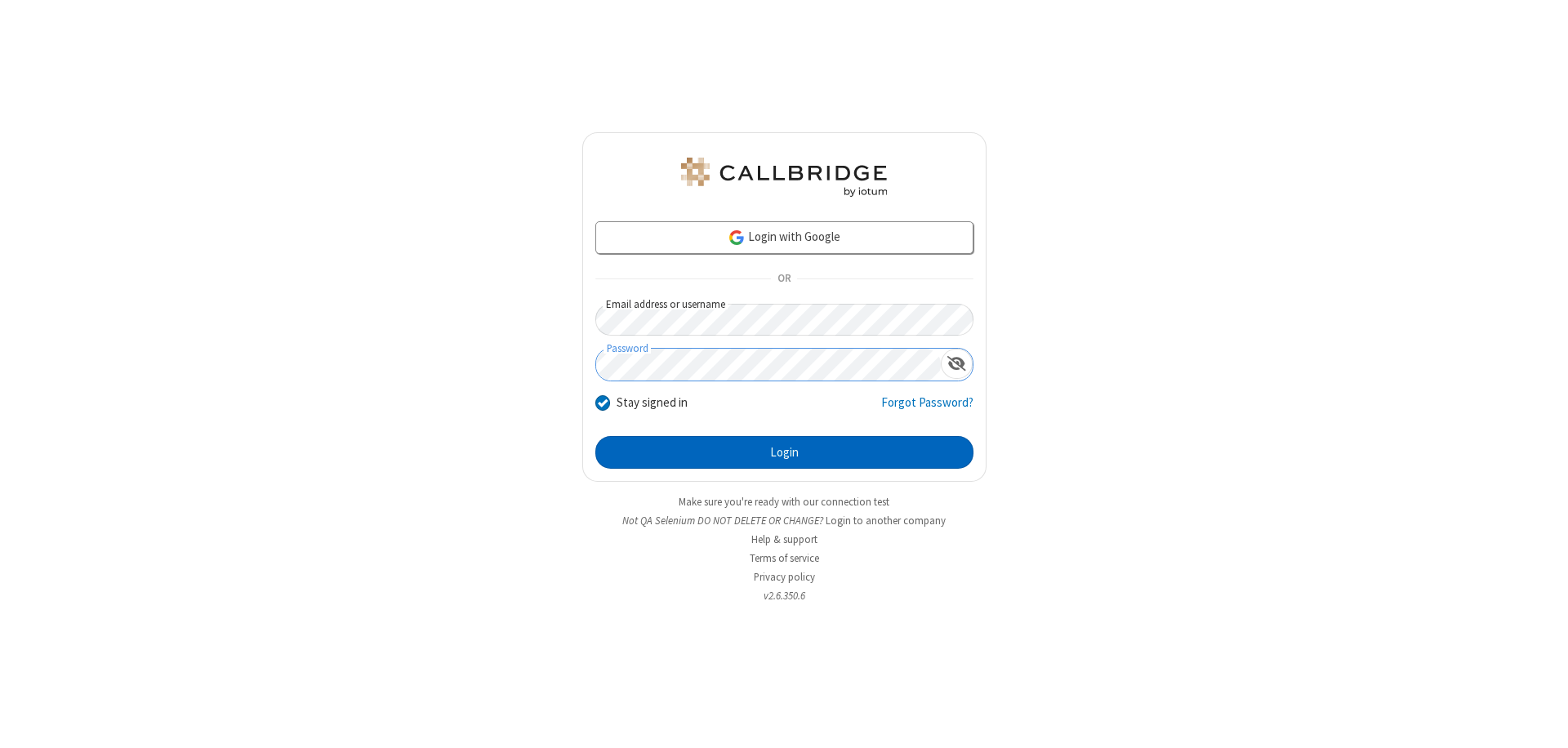
click at [784, 452] on button "Login" at bounding box center [784, 452] width 378 height 33
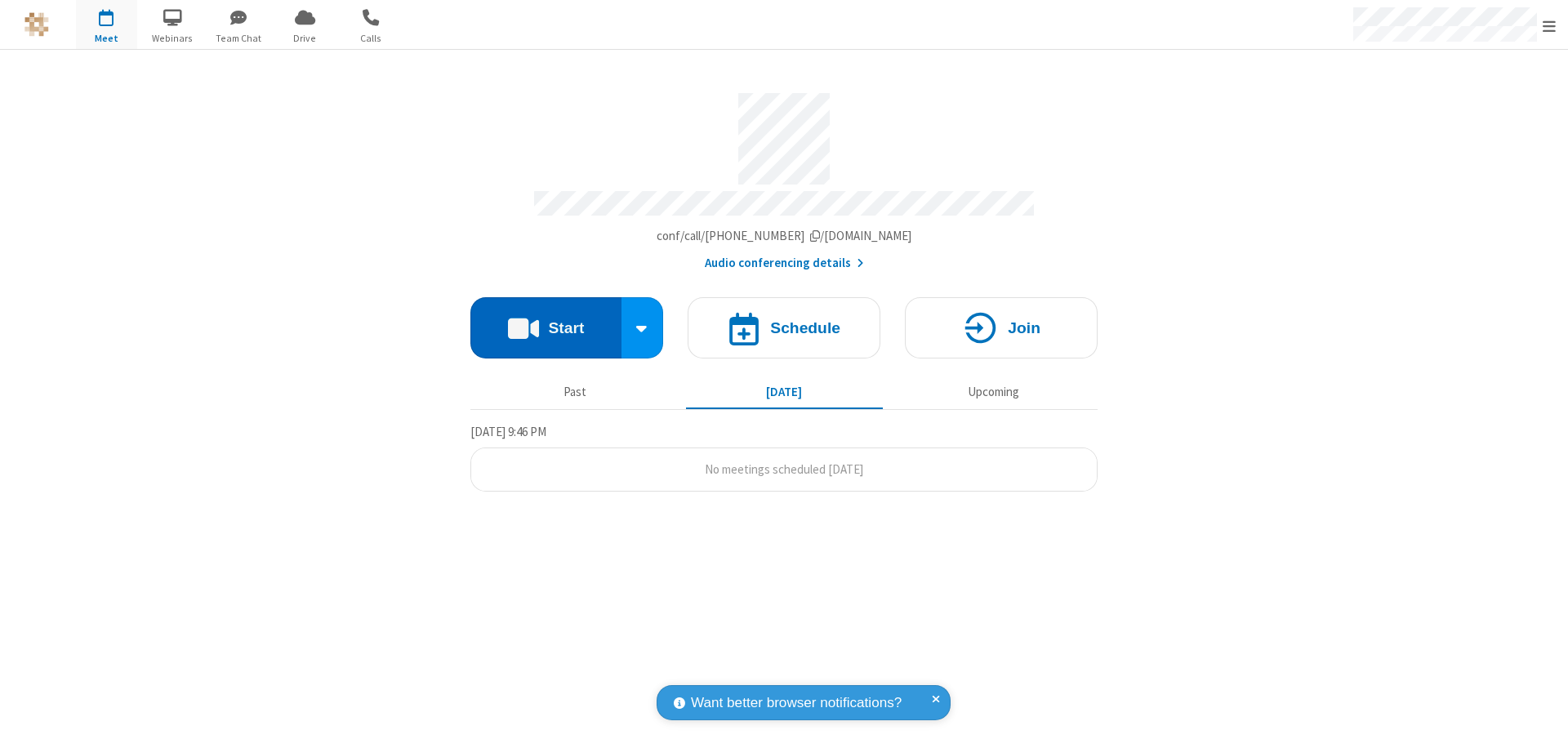
click at [546, 320] on button "Start" at bounding box center [546, 328] width 151 height 61
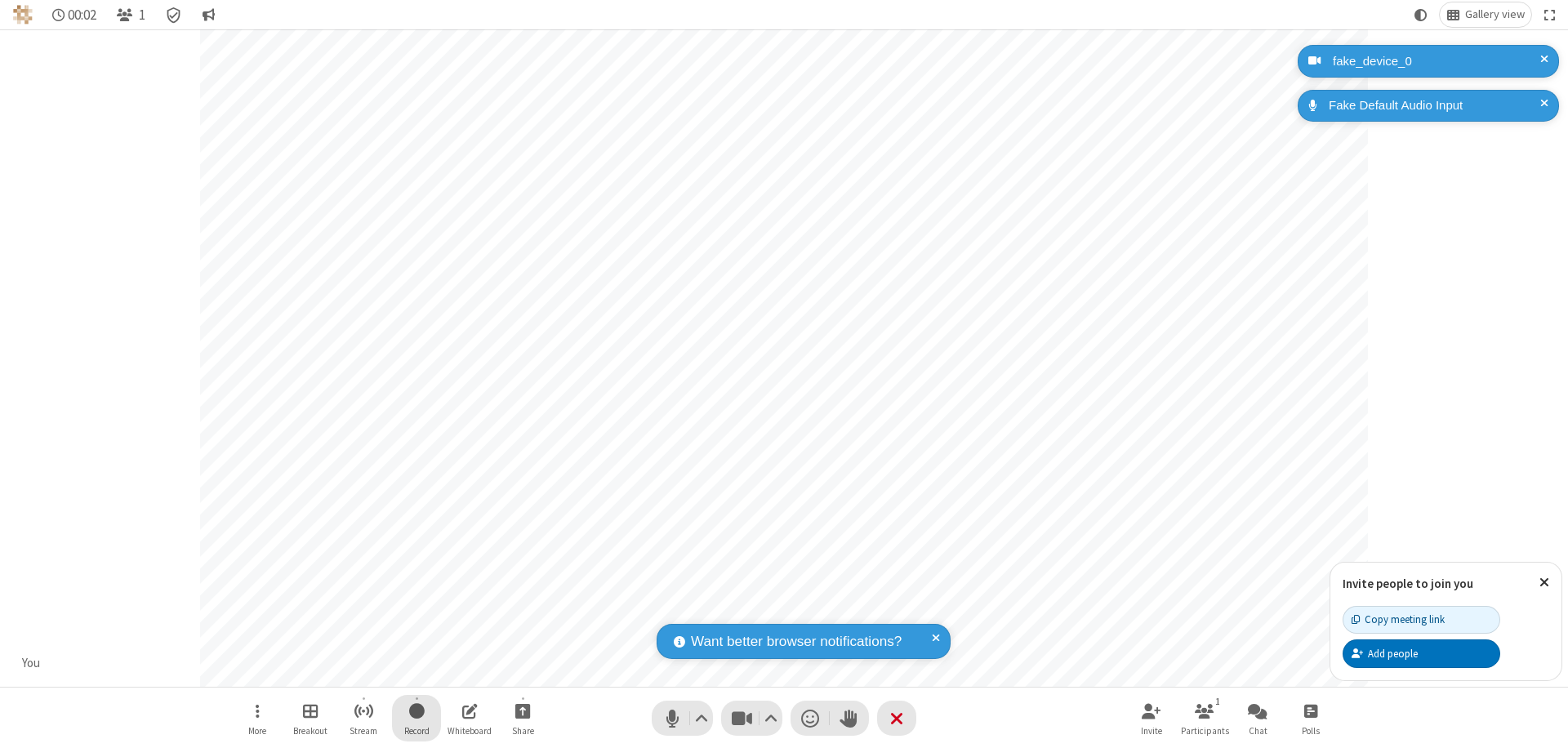
click at [416, 718] on span "Start recording" at bounding box center [416, 710] width 16 height 20
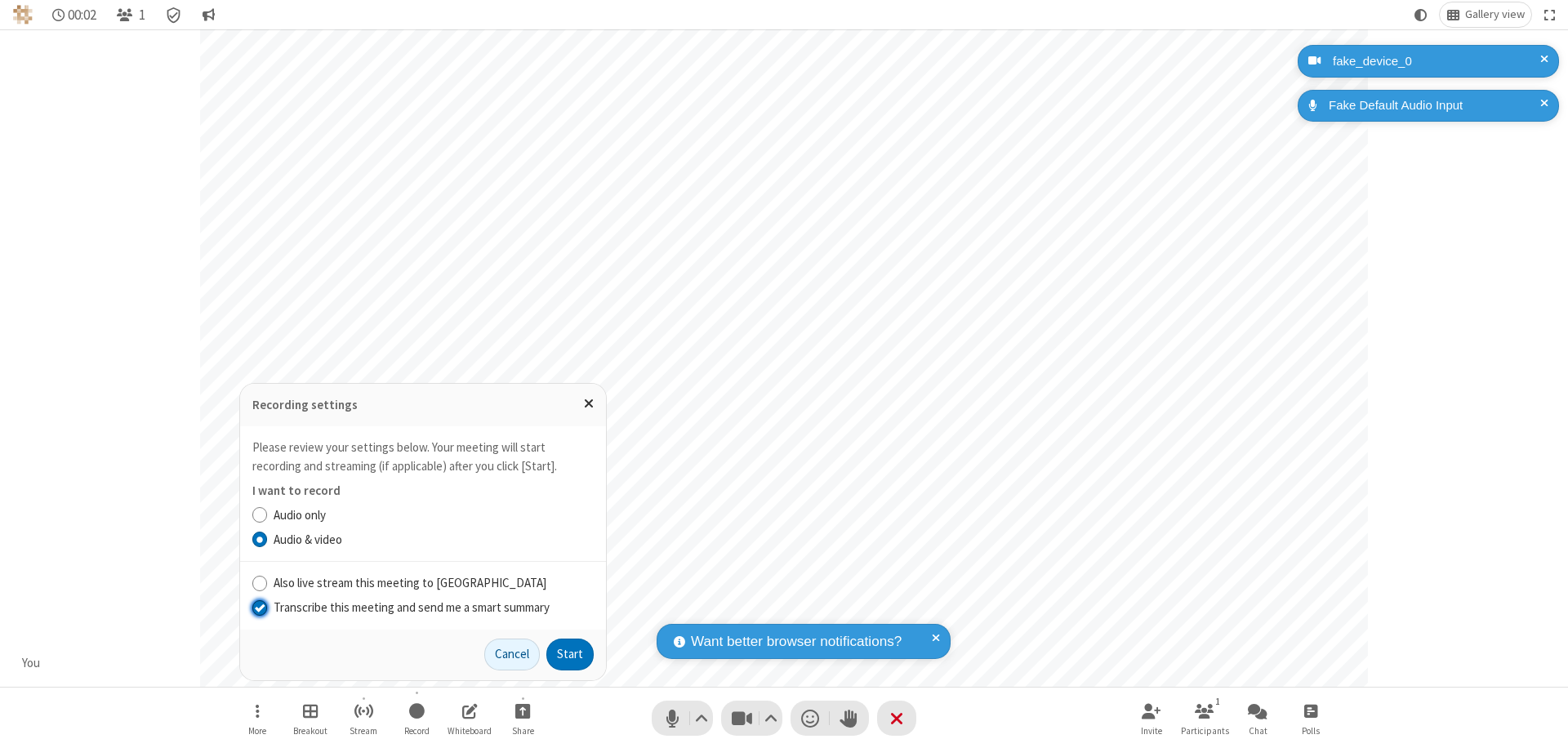
click at [259, 606] on input "Transcribe this meeting and send me a smart summary" at bounding box center [260, 606] width 16 height 17
click at [570, 654] on button "Start" at bounding box center [570, 655] width 48 height 33
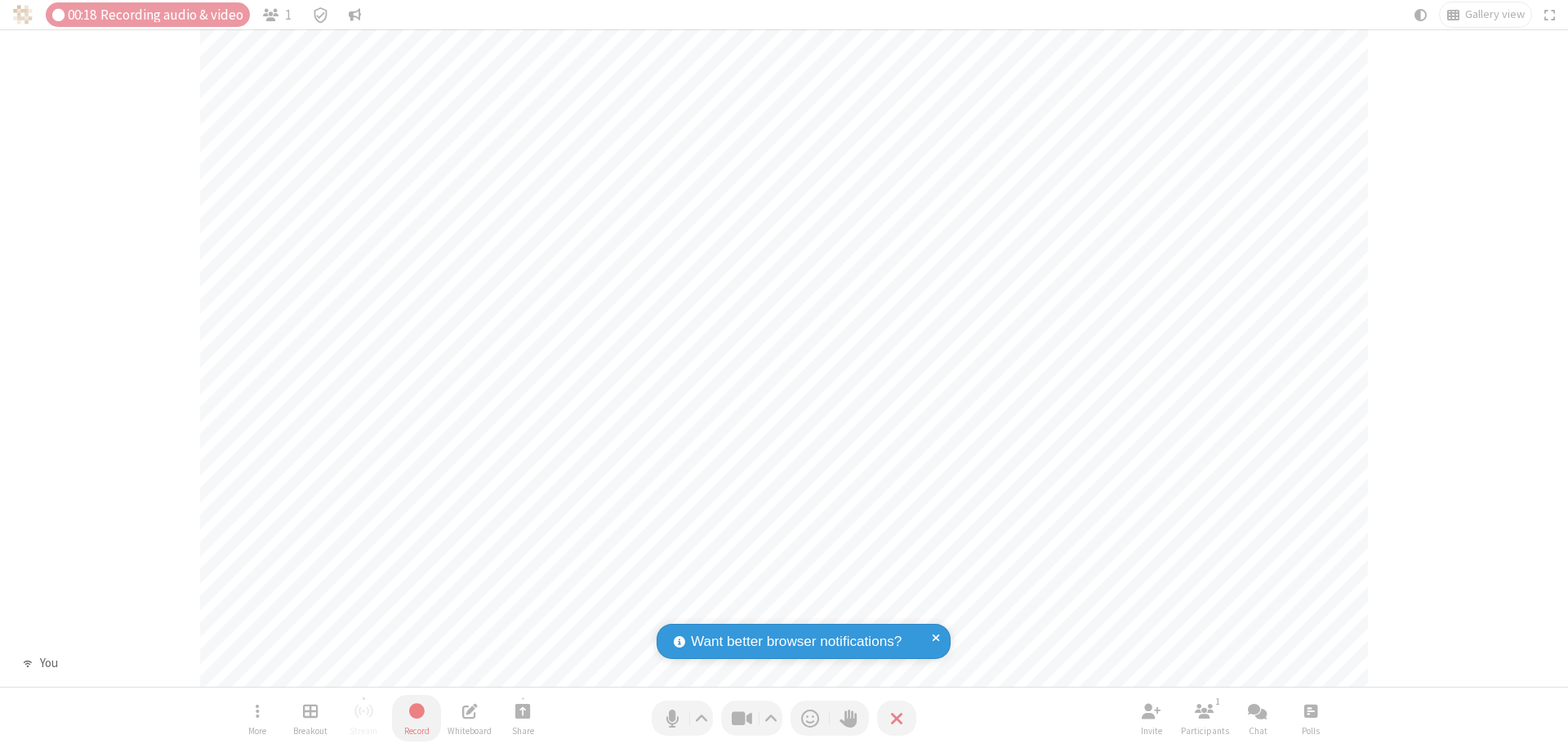
click at [416, 718] on span "Stop recording" at bounding box center [416, 710] width 19 height 20
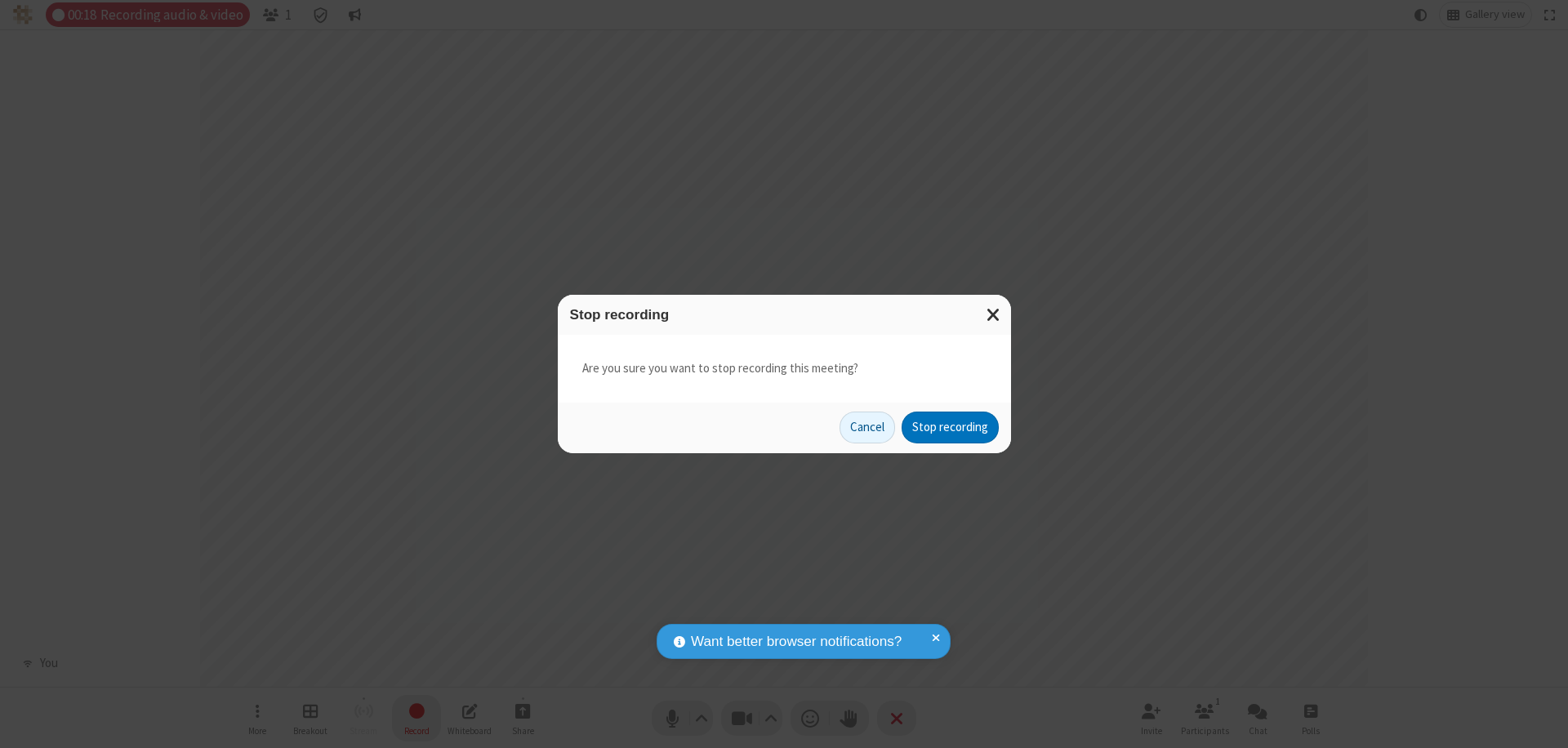
click at [950, 427] on button "Stop recording" at bounding box center [950, 428] width 98 height 33
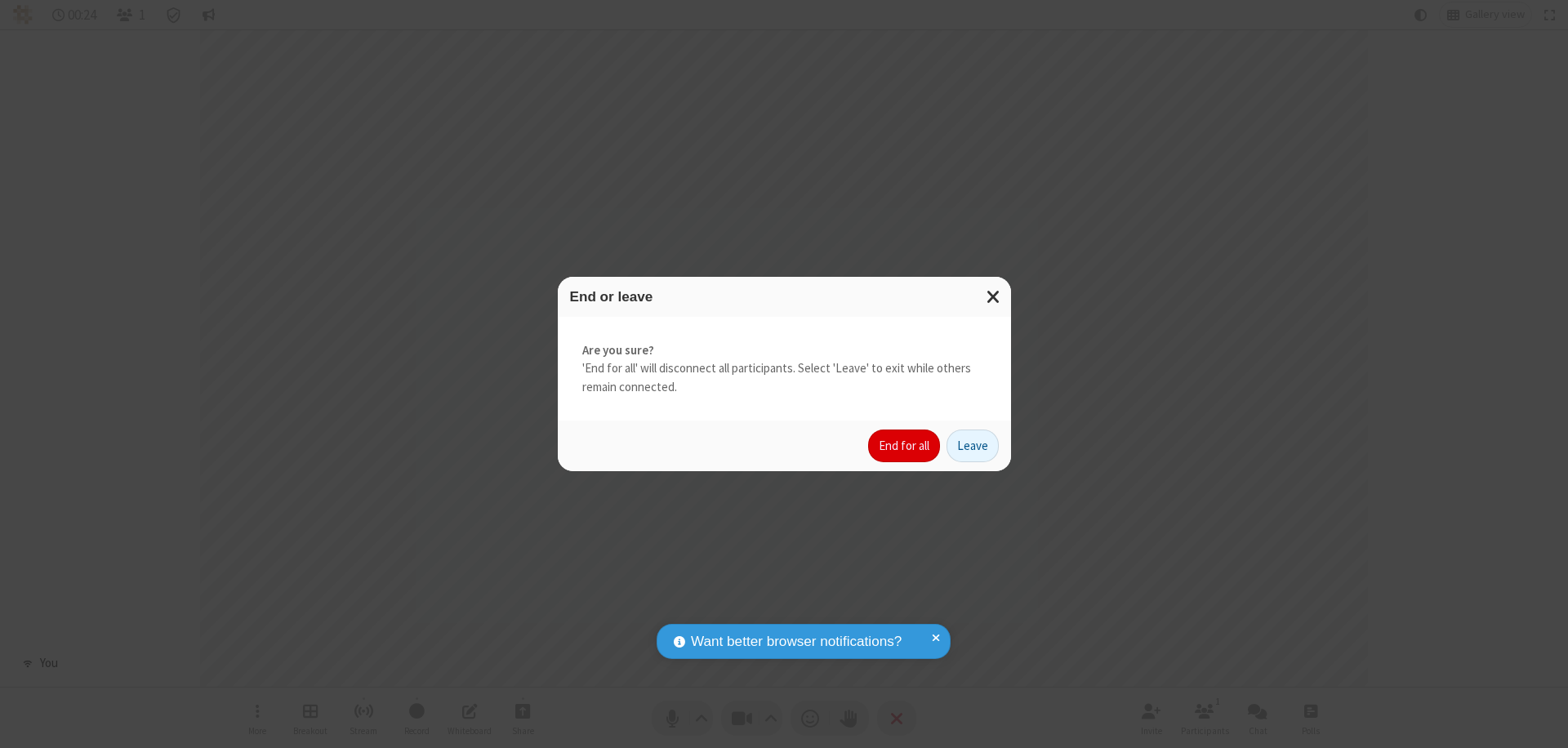
click at [905, 446] on button "End for all" at bounding box center [904, 446] width 72 height 33
